Goal: Information Seeking & Learning: Learn about a topic

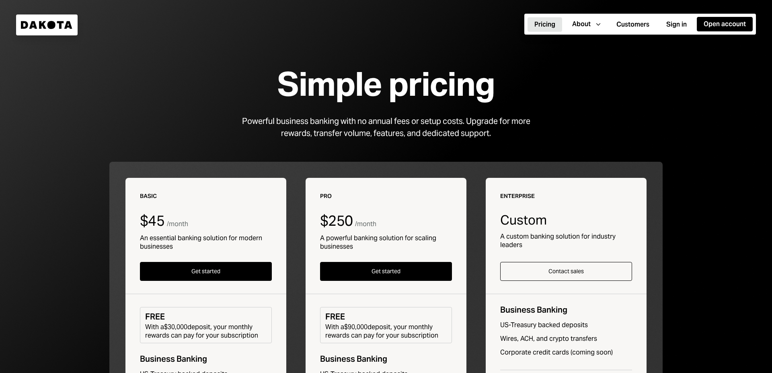
click at [56, 23] on icon "Dakota" at bounding box center [47, 25] width 52 height 8
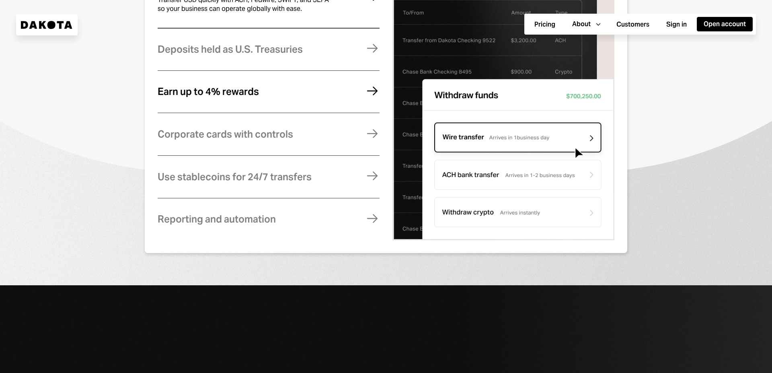
scroll to position [579, 0]
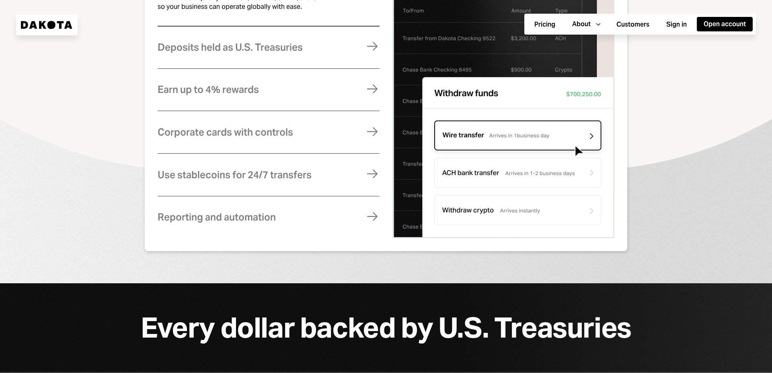
click at [489, 218] on img at bounding box center [503, 101] width 222 height 273
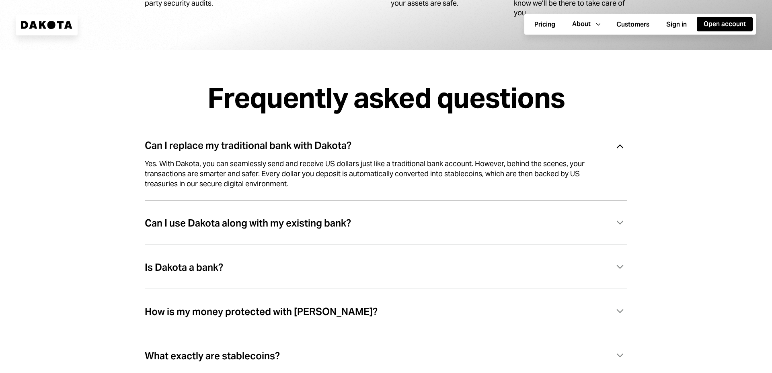
scroll to position [2316, 0]
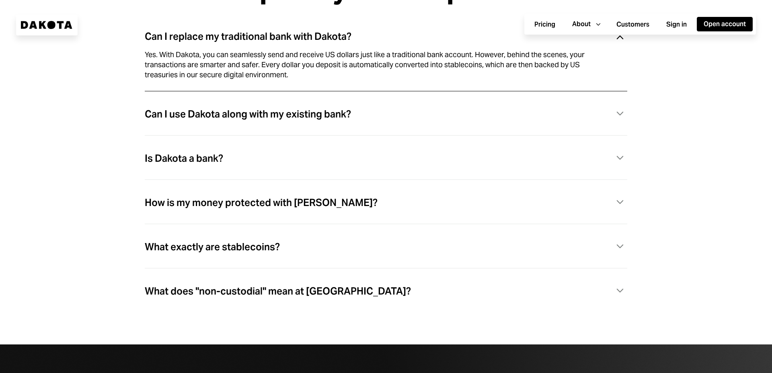
click at [273, 252] on div "What exactly are stablecoins?" at bounding box center [212, 247] width 135 height 10
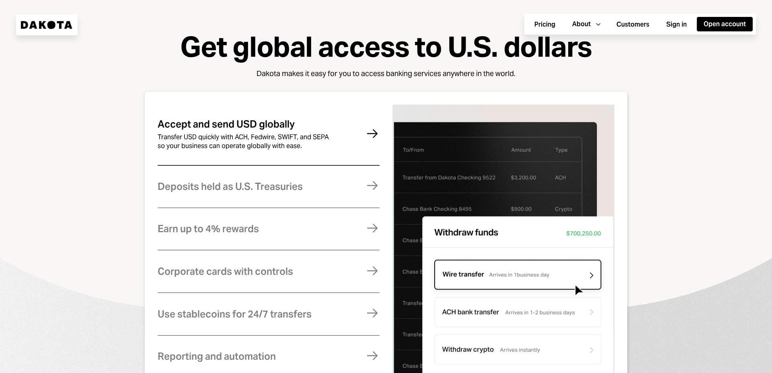
scroll to position [507, 0]
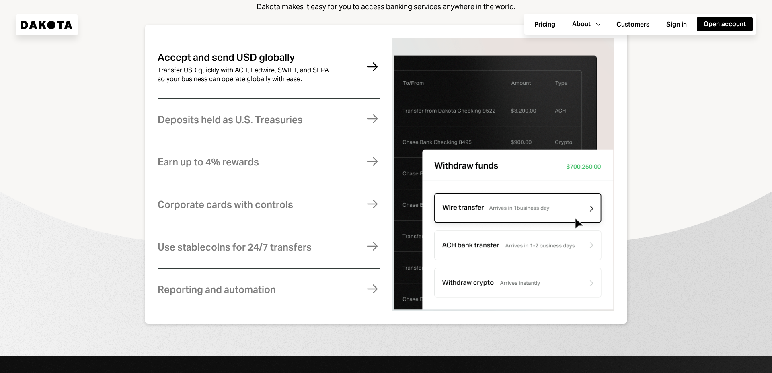
click at [511, 291] on img at bounding box center [503, 174] width 222 height 273
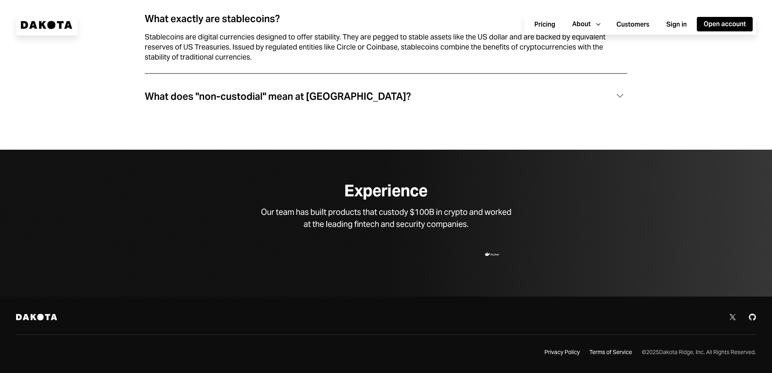
scroll to position [2382, 0]
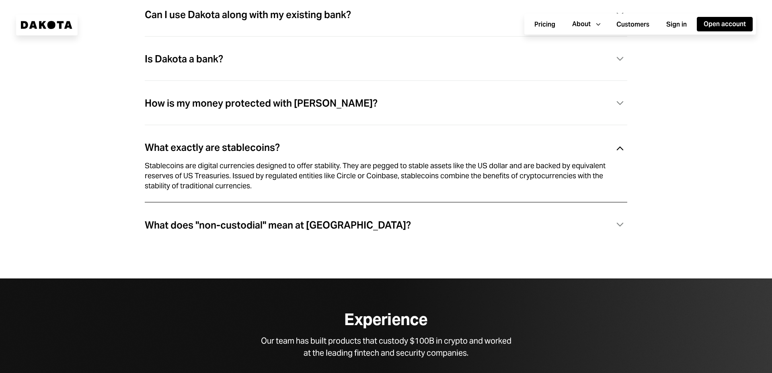
click at [362, 150] on div "What exactly are stablecoins? Caret Down" at bounding box center [386, 148] width 483 height 16
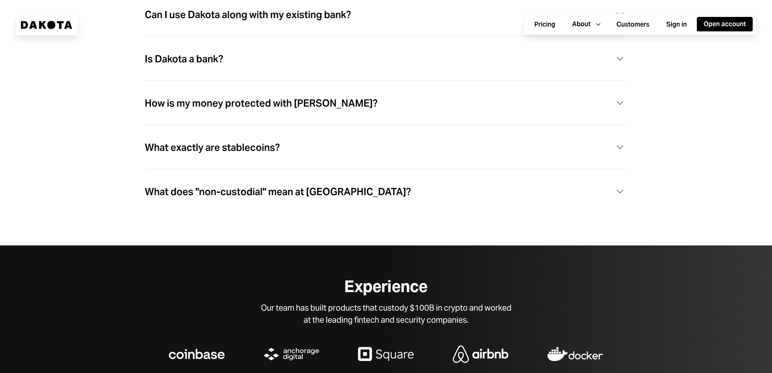
click at [316, 154] on div "What exactly are stablecoins? Caret Down" at bounding box center [386, 148] width 483 height 16
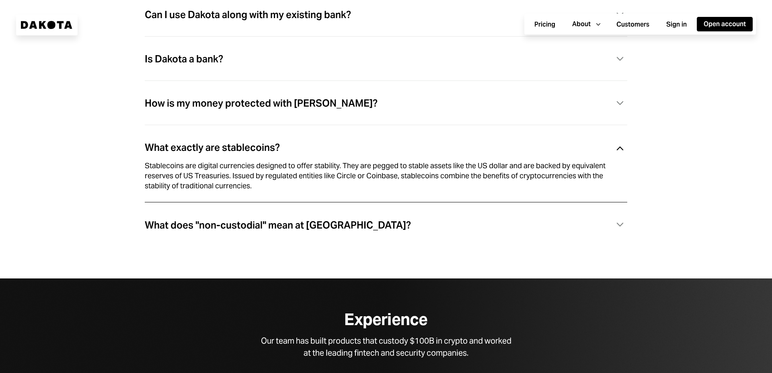
click at [182, 173] on div "Stablecoins are digital currencies designed to offer stability. They are pegged…" at bounding box center [376, 176] width 463 height 30
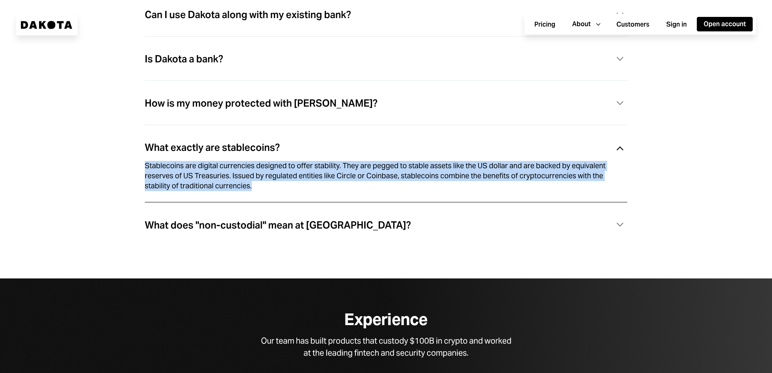
click at [182, 173] on div "Stablecoins are digital currencies designed to offer stability. They are pegged…" at bounding box center [376, 176] width 463 height 30
click at [333, 176] on div "Stablecoins are digital currencies designed to offer stability. They are pegged…" at bounding box center [376, 176] width 463 height 30
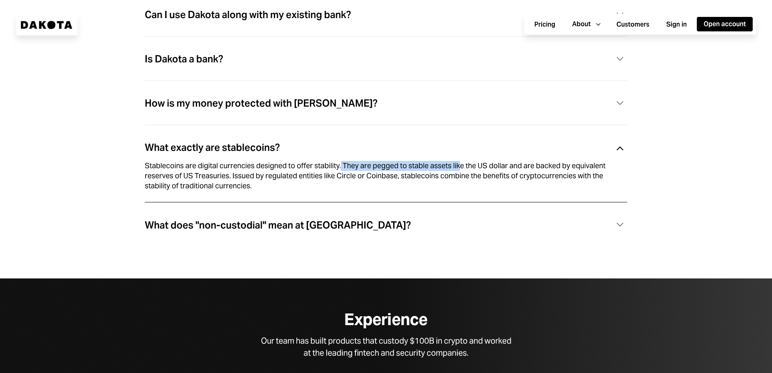
drag, startPoint x: 341, startPoint y: 171, endPoint x: 460, endPoint y: 173, distance: 118.2
click at [460, 173] on div "Stablecoins are digital currencies designed to offer stability. They are pegged…" at bounding box center [376, 176] width 463 height 30
click at [354, 178] on div "Stablecoins are digital currencies designed to offer stability. They are pegged…" at bounding box center [376, 176] width 463 height 30
click at [253, 182] on div "Stablecoins are digital currencies designed to offer stability. They are pegged…" at bounding box center [376, 176] width 463 height 30
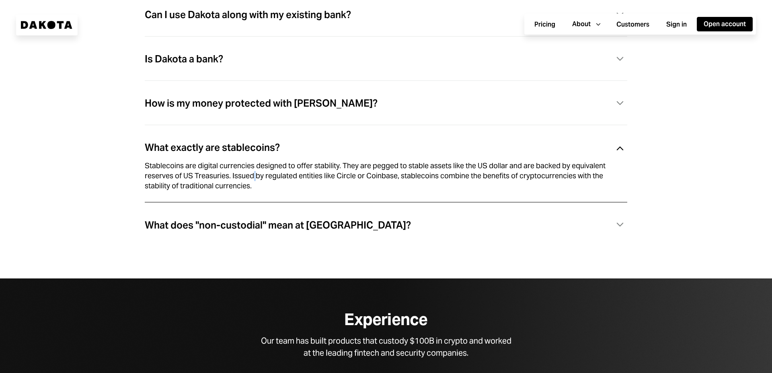
click at [253, 182] on div "Stablecoins are digital currencies designed to offer stability. They are pegged…" at bounding box center [376, 176] width 463 height 30
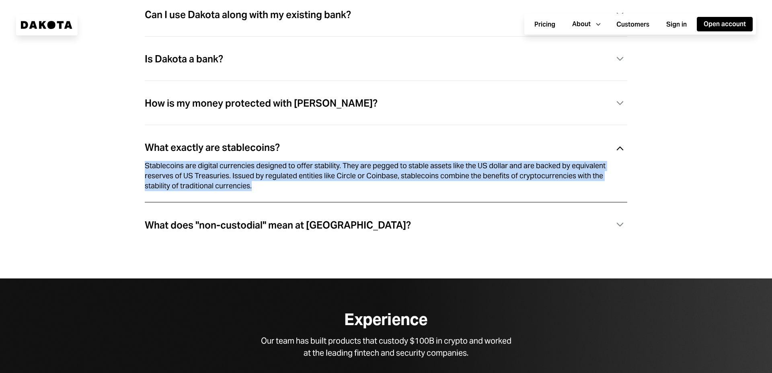
click at [253, 182] on div "Stablecoins are digital currencies designed to offer stability. They are pegged…" at bounding box center [376, 176] width 463 height 30
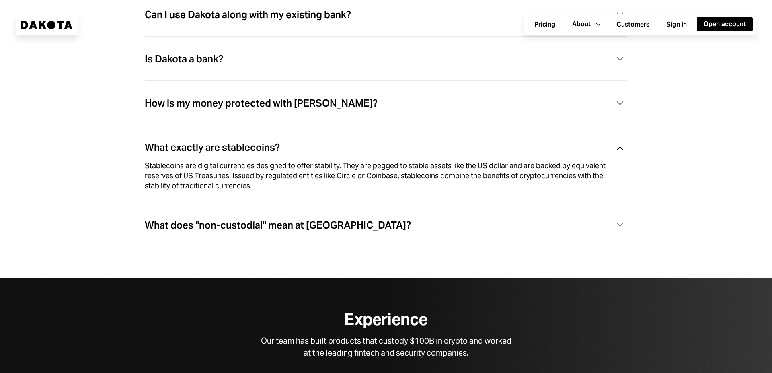
click at [346, 143] on div "What exactly are stablecoins? Caret Down Stablecoins are digital currencies des…" at bounding box center [386, 173] width 483 height 77
click at [615, 153] on icon "Caret Down" at bounding box center [620, 149] width 14 height 14
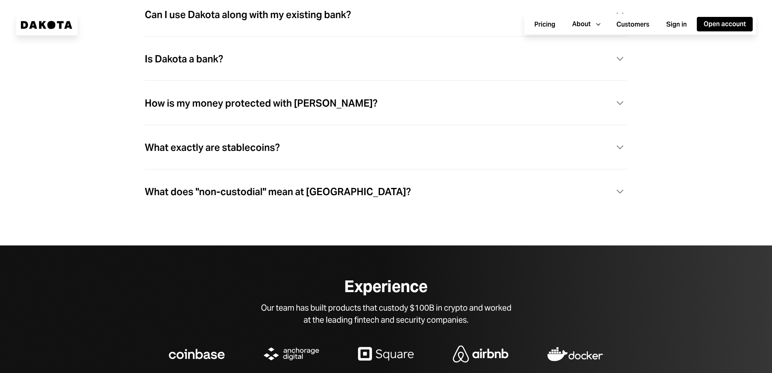
click at [613, 200] on div "Caret Down" at bounding box center [620, 192] width 14 height 16
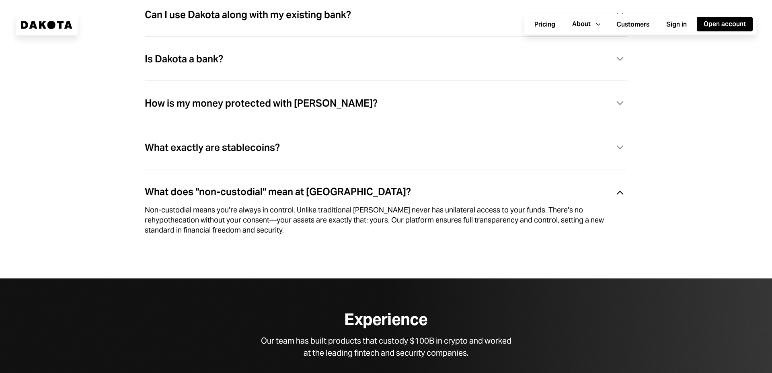
click at [618, 198] on icon "Caret Down" at bounding box center [620, 193] width 14 height 14
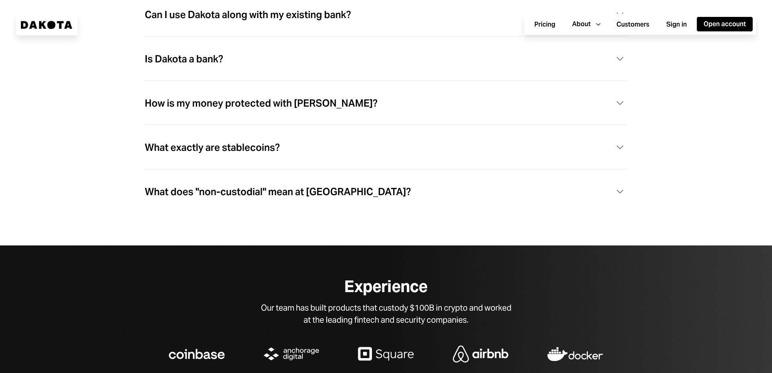
click at [620, 195] on icon "Caret Down" at bounding box center [620, 191] width 14 height 14
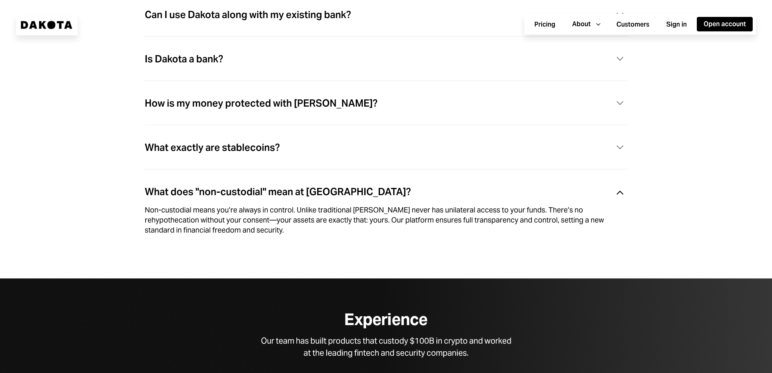
click at [620, 195] on icon "Caret Down" at bounding box center [620, 193] width 14 height 14
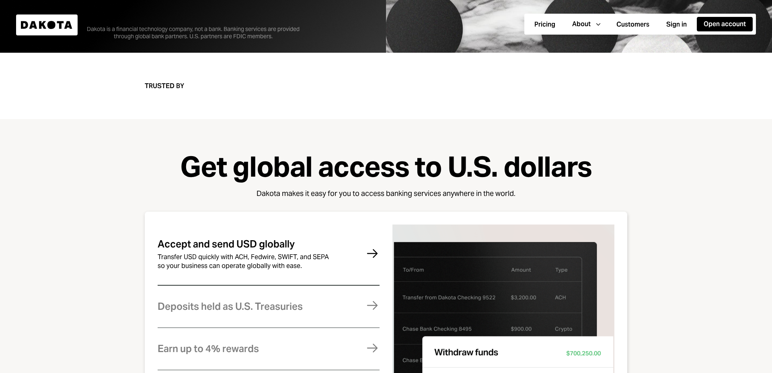
scroll to position [290, 0]
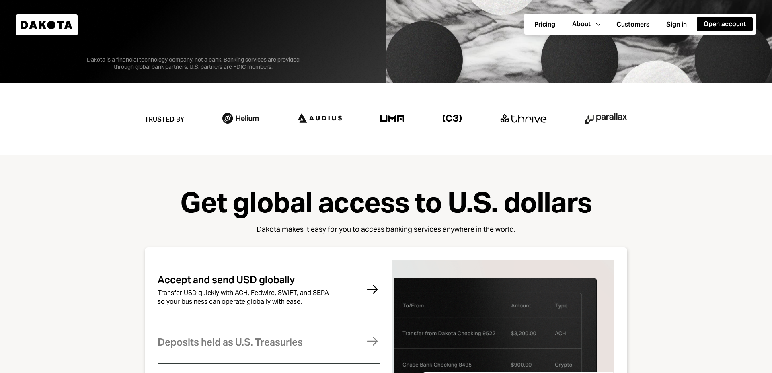
click at [175, 65] on div "Dakota is a financial technology company, not a bank. Banking services are prov…" at bounding box center [192, 56] width 241 height 27
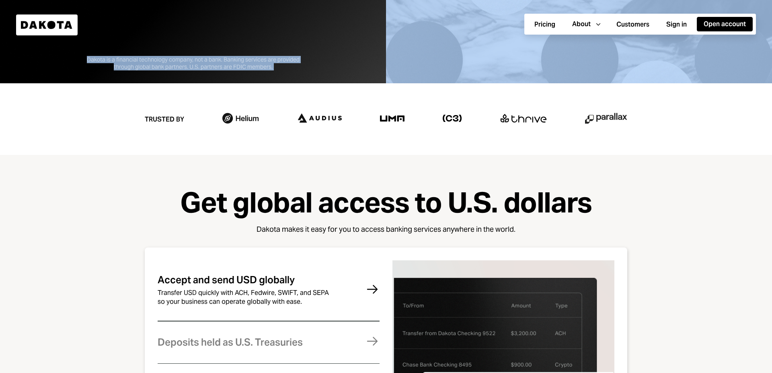
click at [175, 65] on div "Dakota is a financial technology company, not a bank. Banking services are prov…" at bounding box center [192, 56] width 241 height 27
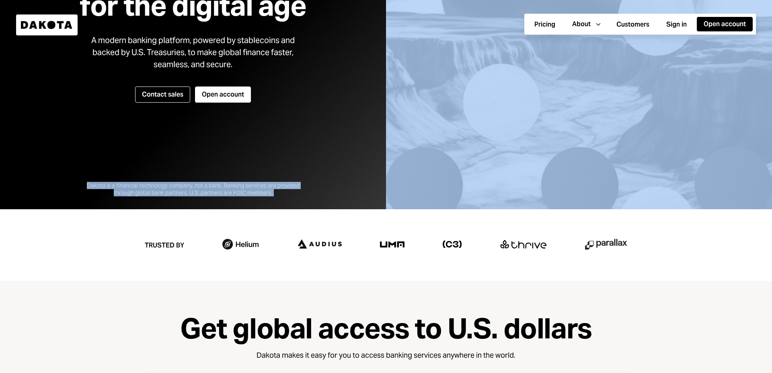
scroll to position [0, 0]
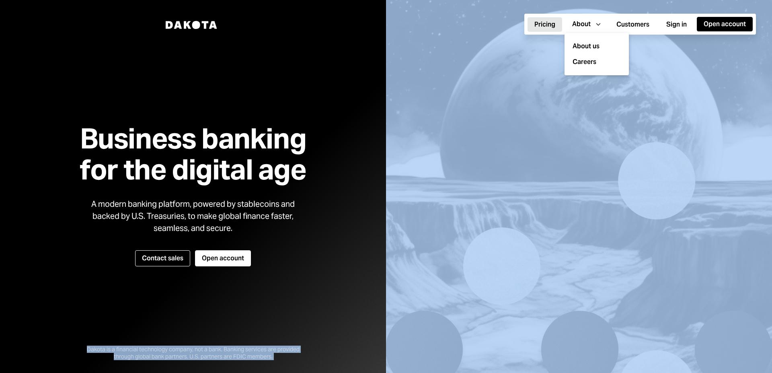
click at [547, 23] on button "Pricing" at bounding box center [545, 24] width 35 height 14
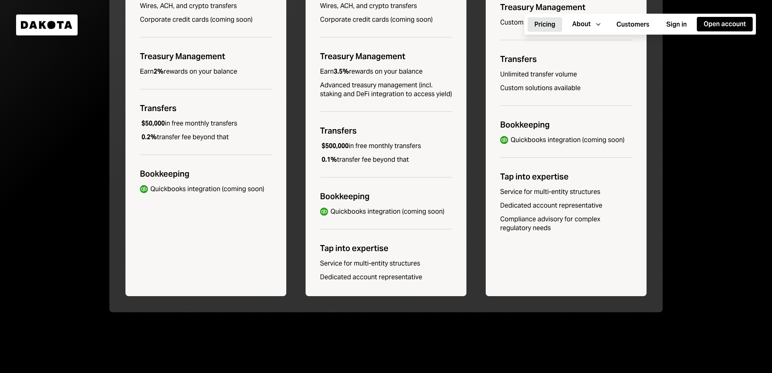
scroll to position [362, 0]
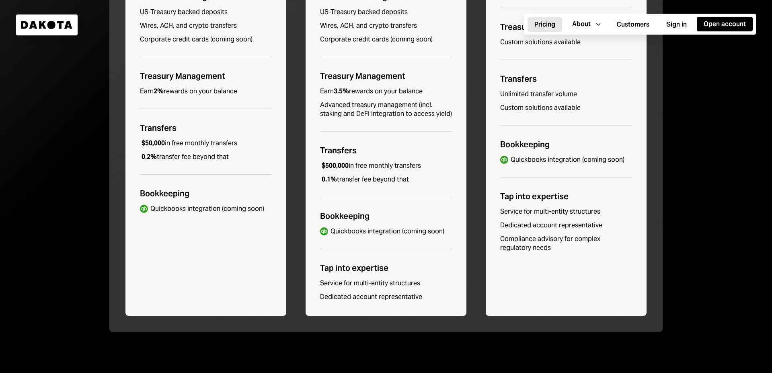
click at [28, 28] on icon "Dakota" at bounding box center [47, 25] width 52 height 8
